Goal: Task Accomplishment & Management: Manage account settings

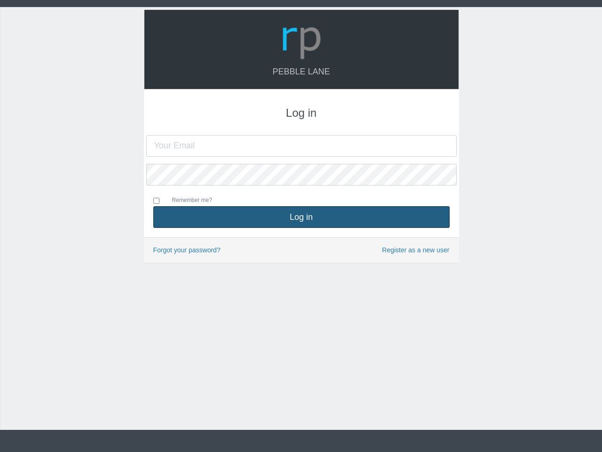
click at [302, 217] on button "Log in" at bounding box center [301, 217] width 296 height 22
